Goal: Task Accomplishment & Management: Manage account settings

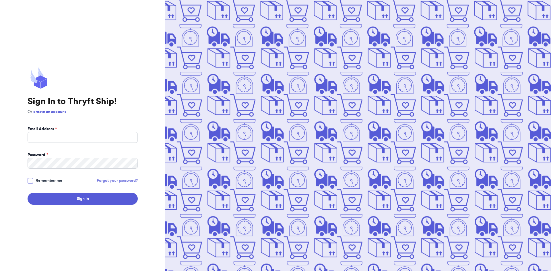
click at [137, 182] on link "Forgot your password?" at bounding box center [117, 181] width 41 height 6
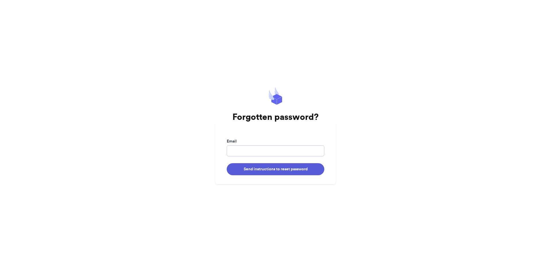
click at [245, 145] on input "Email" at bounding box center [276, 150] width 98 height 11
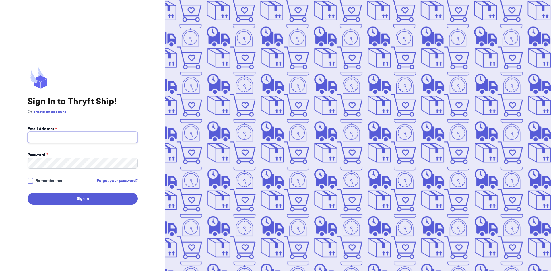
click at [75, 133] on input "Email Address *" at bounding box center [83, 137] width 110 height 11
type input "[EMAIL_ADDRESS][DOMAIN_NAME]"
click at [28, 193] on button "Sign In" at bounding box center [83, 199] width 110 height 12
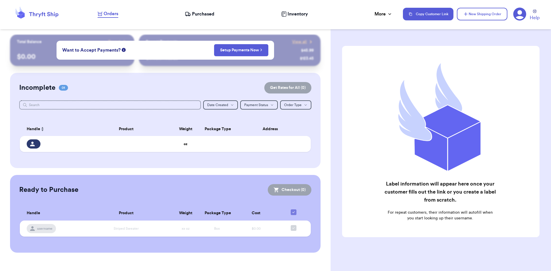
click at [209, 13] on span "Purchased" at bounding box center [203, 14] width 22 height 7
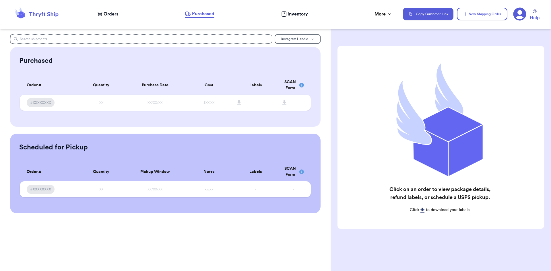
click at [300, 12] on span "Inventory" at bounding box center [297, 14] width 20 height 7
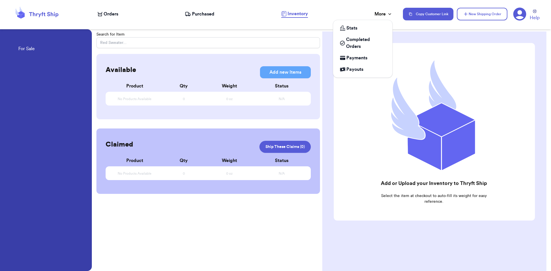
click at [392, 15] on icon at bounding box center [390, 14] width 6 height 6
click at [391, 15] on icon at bounding box center [390, 14] width 6 height 6
click at [367, 9] on nav "Orders Purchased Inventory More Stats Completed Orders Payments Payouts Copy Cu…" at bounding box center [321, 14] width 459 height 19
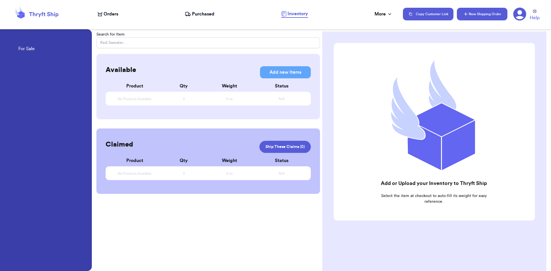
click at [478, 12] on button "New Shipping Order" at bounding box center [482, 14] width 50 height 13
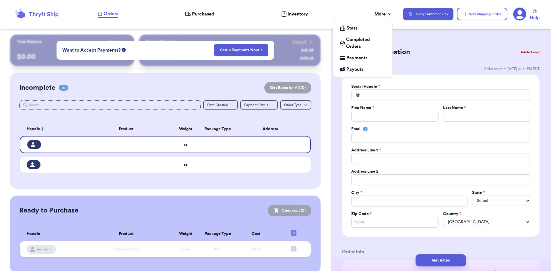
click at [385, 14] on div "More" at bounding box center [383, 14] width 18 height 7
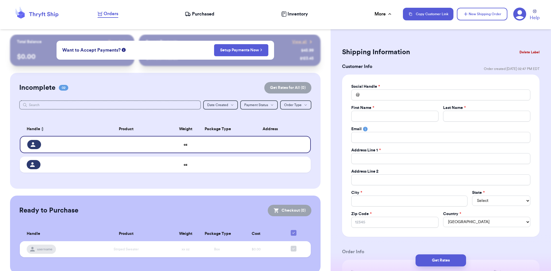
click at [33, 15] on icon at bounding box center [37, 13] width 46 height 15
click at [536, 10] on icon at bounding box center [535, 11] width 4 height 4
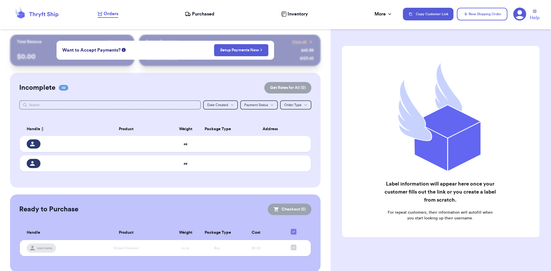
click at [53, 14] on icon at bounding box center [43, 14] width 29 height 5
click at [388, 11] on div "More" at bounding box center [383, 14] width 18 height 7
click at [388, 11] on icon at bounding box center [390, 14] width 6 height 6
click at [520, 13] on icon at bounding box center [519, 13] width 13 height 13
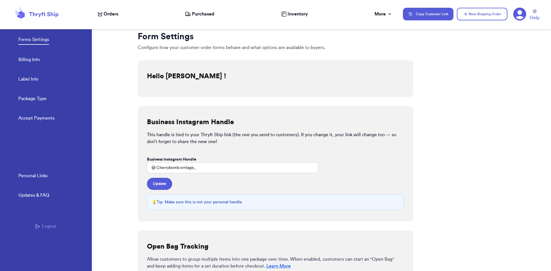
click at [42, 176] on link "Personal Links" at bounding box center [32, 176] width 29 height 8
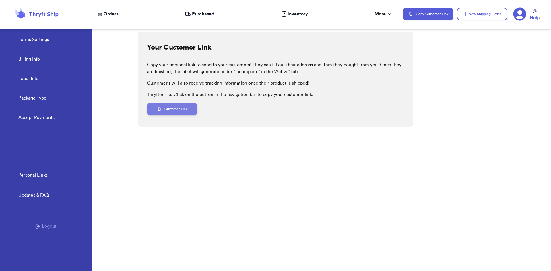
click at [174, 108] on button "Customer Link" at bounding box center [172, 109] width 50 height 13
